Goal: Check status

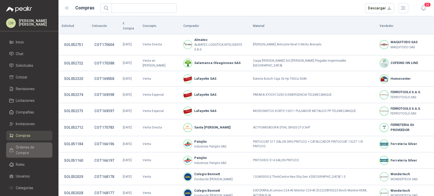
click at [34, 148] on span "Órdenes de Compra" at bounding box center [32, 150] width 32 height 11
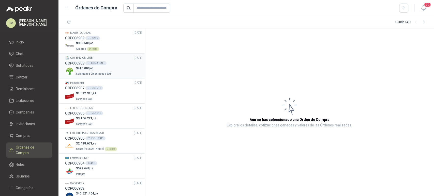
click at [98, 60] on div "COFEIND ON LINE [DATE]" at bounding box center [104, 58] width 78 height 5
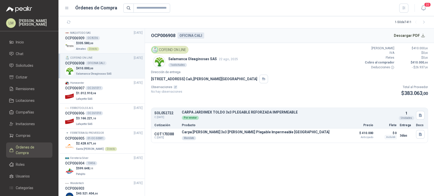
click at [89, 45] on span "335.580 ,00" at bounding box center [86, 43] width 16 height 4
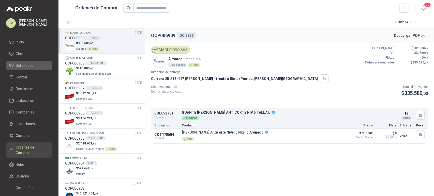
click at [16, 66] on span "Solicitudes" at bounding box center [25, 66] width 18 height 6
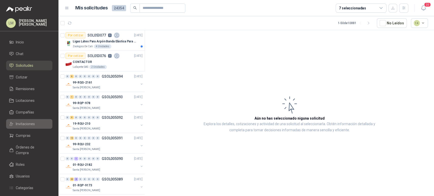
click at [21, 123] on span "Invitaciones" at bounding box center [25, 124] width 19 height 6
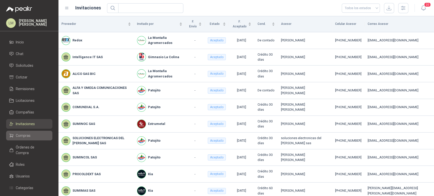
drag, startPoint x: 22, startPoint y: 130, endPoint x: 22, endPoint y: 133, distance: 3.1
click at [22, 133] on ul "Inicio Chat Solicitudes Cotizar Remisiones Licitaciones Compañías Invitaciones …" at bounding box center [29, 133] width 59 height 193
click at [24, 134] on span "Compras" at bounding box center [23, 136] width 15 height 6
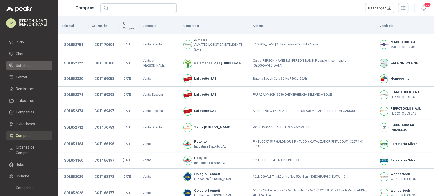
click at [20, 69] on link "Solicitudes" at bounding box center [29, 66] width 46 height 10
